Goal: Task Accomplishment & Management: Use online tool/utility

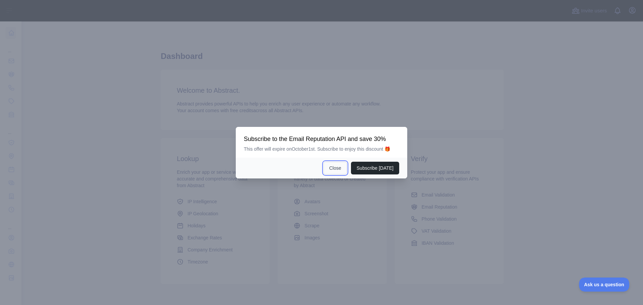
click at [343, 166] on button "Close" at bounding box center [335, 168] width 23 height 13
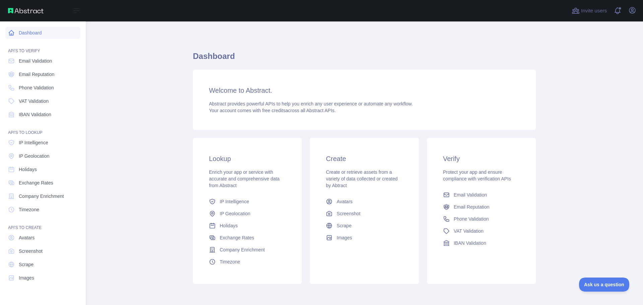
click at [26, 33] on link "Dashboard" at bounding box center [42, 33] width 75 height 12
click at [29, 260] on link "Scrape" at bounding box center [42, 265] width 75 height 12
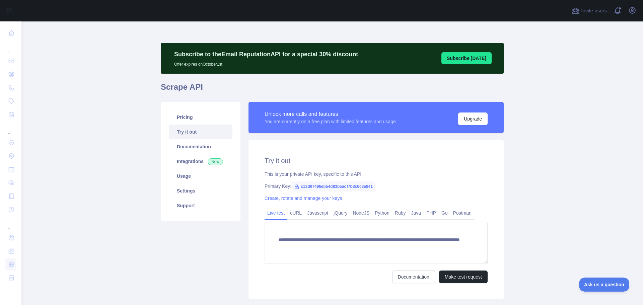
scroll to position [44, 0]
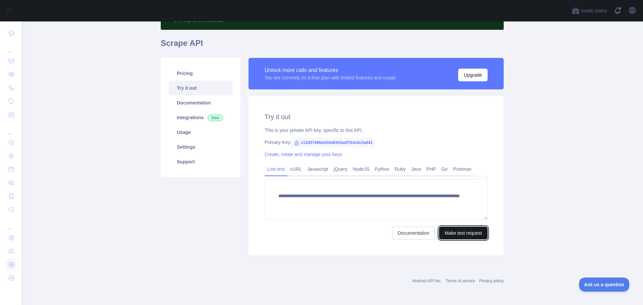
click at [460, 236] on button "Make test request" at bounding box center [463, 233] width 49 height 13
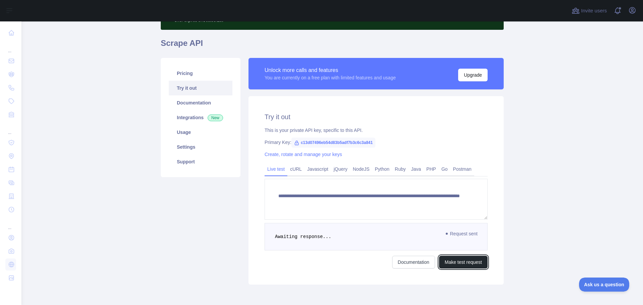
scroll to position [73, 0]
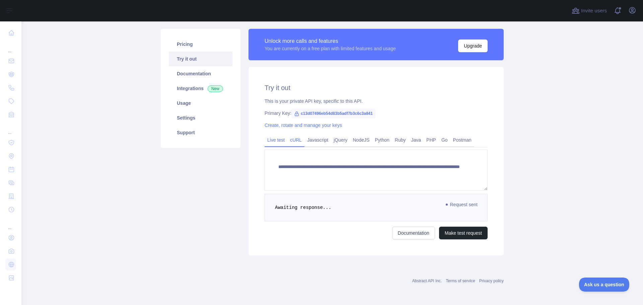
click at [296, 138] on link "cURL" at bounding box center [295, 140] width 17 height 11
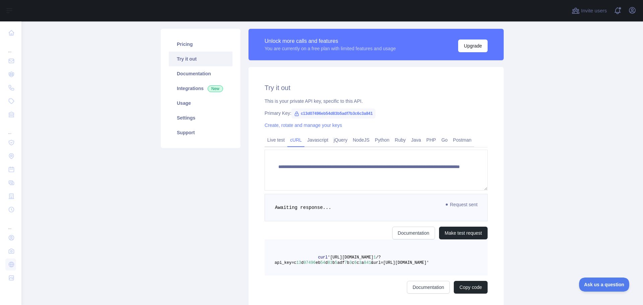
scroll to position [38, 0]
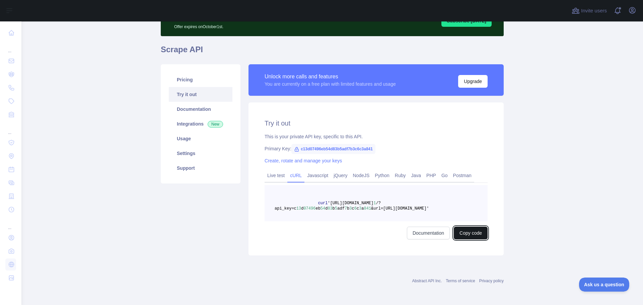
click at [463, 231] on button "Copy code" at bounding box center [471, 233] width 34 height 13
drag, startPoint x: 325, startPoint y: 204, endPoint x: 433, endPoint y: 209, distance: 107.9
click at [429, 209] on span "curl '[URL][DOMAIN_NAME] 1 /?api_key=c 13 d 07496 eb 54 d 83 b 5 adf 7 b 3 c 6 …" at bounding box center [352, 206] width 154 height 10
copy span "[URL][DOMAIN_NAME] 1 /?api_key=c 13 d 07496 eb 54 d 83 b 5 adf 7 b 3 c 6 c 3 a …"
click at [192, 108] on link "Documentation" at bounding box center [201, 109] width 64 height 15
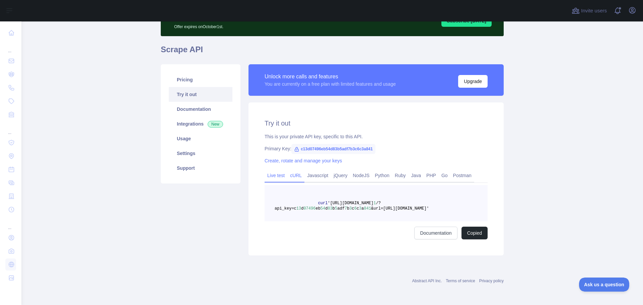
click at [279, 176] on link "Live test" at bounding box center [276, 175] width 23 height 11
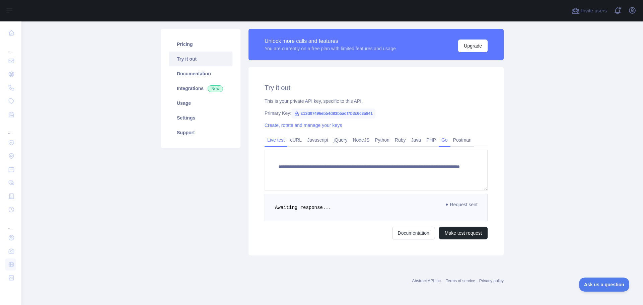
scroll to position [0, 0]
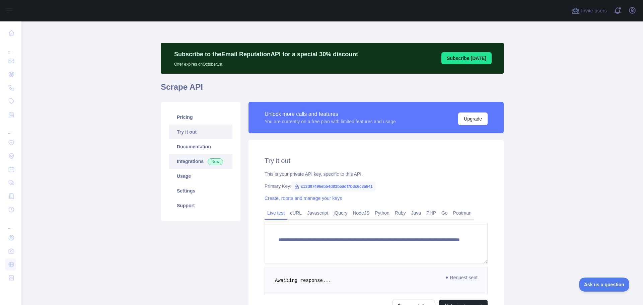
click at [188, 162] on link "Integrations New" at bounding box center [201, 161] width 64 height 15
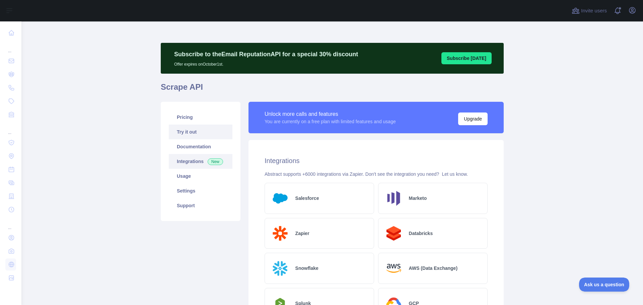
click at [188, 133] on link "Try it out" at bounding box center [201, 132] width 64 height 15
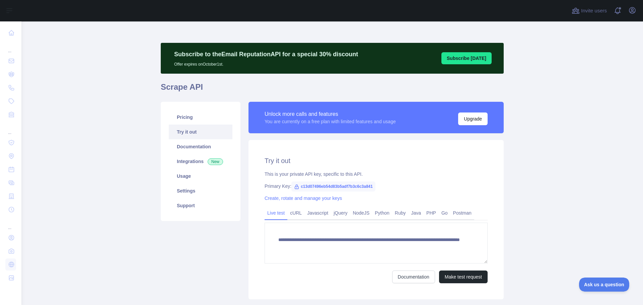
click at [316, 186] on span "c13d07496eb54d83b5adf7b3c6c3a841" at bounding box center [333, 187] width 84 height 10
click at [292, 211] on link "cURL" at bounding box center [295, 213] width 17 height 11
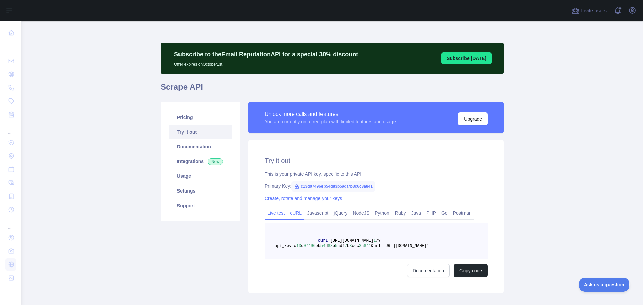
click at [280, 208] on link "Live test" at bounding box center [276, 213] width 23 height 11
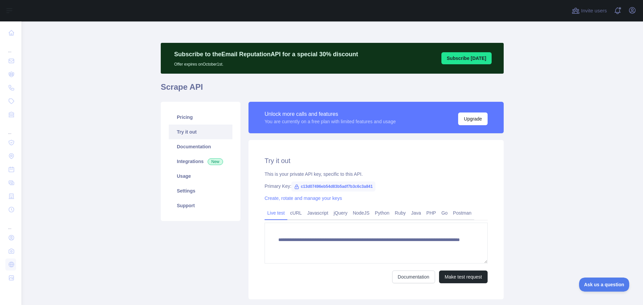
scroll to position [44, 0]
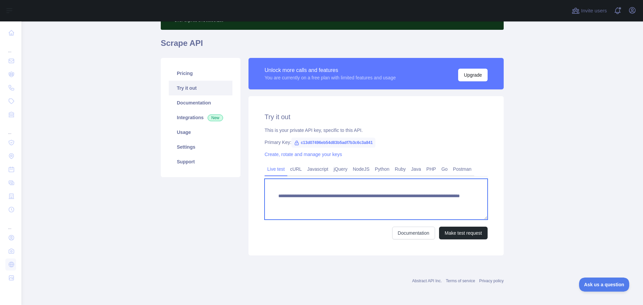
click at [425, 205] on textarea "**********" at bounding box center [376, 199] width 223 height 41
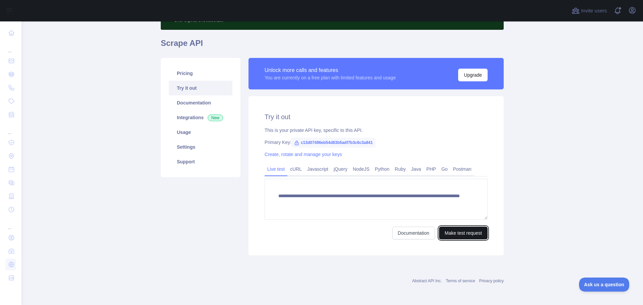
click at [465, 235] on button "Make test request" at bounding box center [463, 233] width 49 height 13
